Goal: Find specific page/section: Find specific page/section

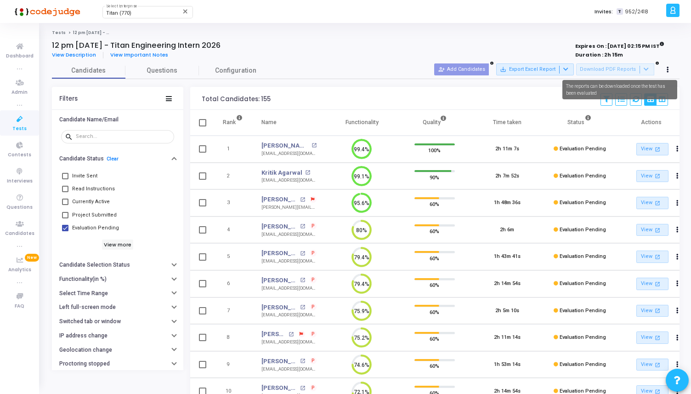
click at [634, 101] on mat-tooltip-component "The reports can be downloaded once the test has been evaluated" at bounding box center [620, 90] width 128 height 32
click at [635, 102] on mat-tooltip-component "The reports can be downloaded once the test has been evaluated" at bounding box center [620, 90] width 128 height 32
click at [634, 89] on div "Total Candidates: 155 Save View Delete View Select S No Name Questions Function…" at bounding box center [435, 98] width 490 height 23
click at [634, 91] on div "Save View Delete View Select S No Name Questions Functionality Quality Time Tak…" at bounding box center [635, 99] width 68 height 20
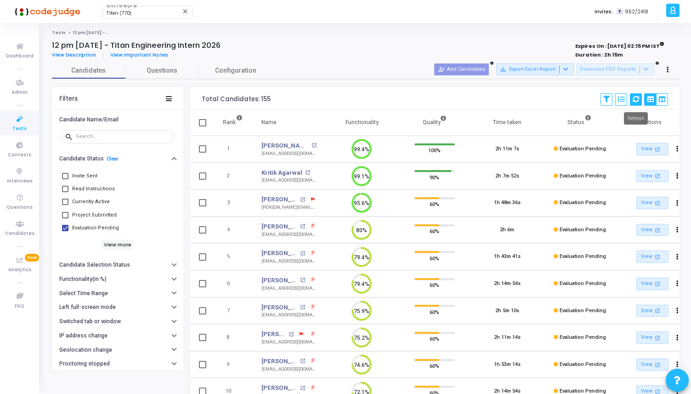
click at [634, 97] on icon at bounding box center [636, 99] width 6 height 6
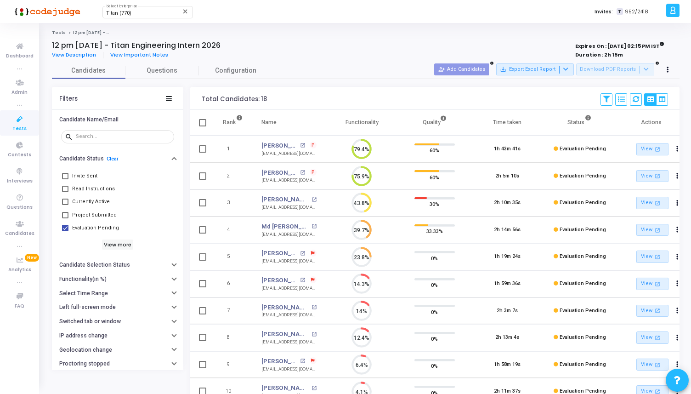
click at [475, 343] on td "2h 13m 4s" at bounding box center [507, 337] width 73 height 27
click at [633, 98] on icon at bounding box center [636, 99] width 6 height 6
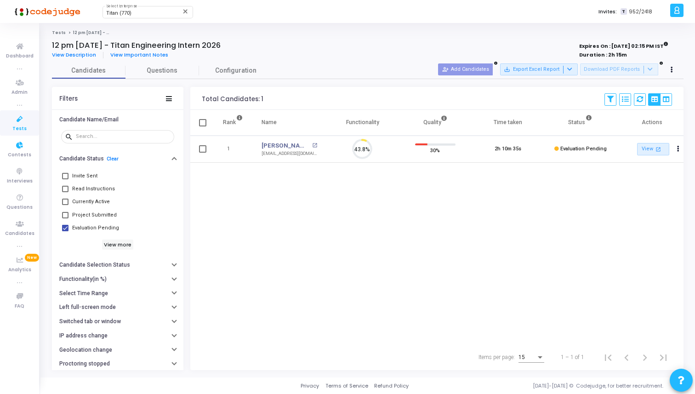
scroll to position [19, 23]
click at [17, 127] on span "Tests" at bounding box center [19, 129] width 14 height 8
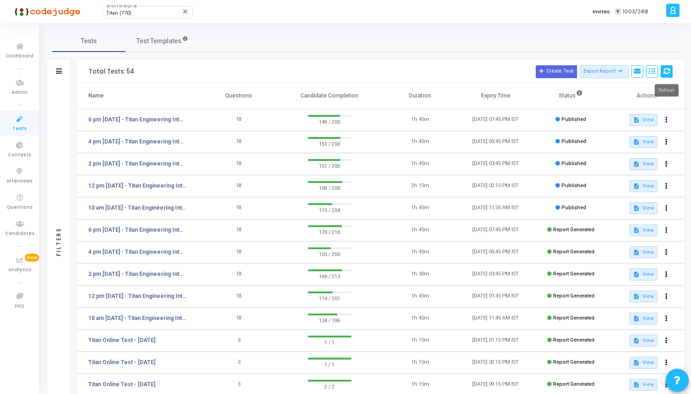
click at [670, 70] on button at bounding box center [667, 71] width 12 height 12
click at [148, 210] on mat-tooltip-component "12 pm [DATE] - Titan Engineering Intern 2026" at bounding box center [135, 202] width 113 height 25
click at [201, 209] on td "10 am [DATE] - Titan Engineering Intern 2026" at bounding box center [139, 208] width 124 height 22
click at [169, 209] on link "10 am [DATE] - Titan Engineering Intern 2026" at bounding box center [137, 208] width 99 height 8
